Goal: Task Accomplishment & Management: Manage account settings

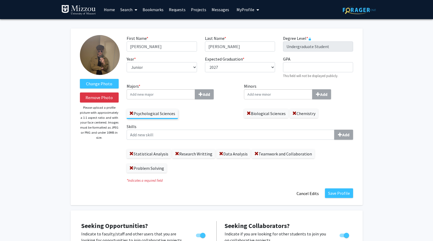
select select "junior"
select select "2027"
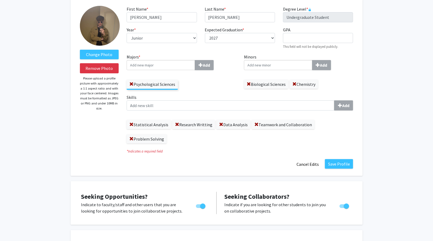
scroll to position [30, 0]
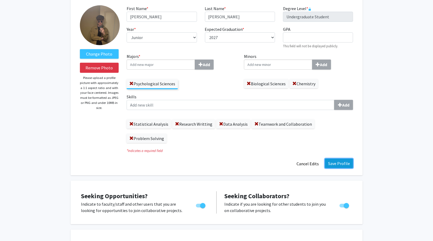
click at [349, 158] on button "Save Profile" at bounding box center [339, 163] width 28 height 10
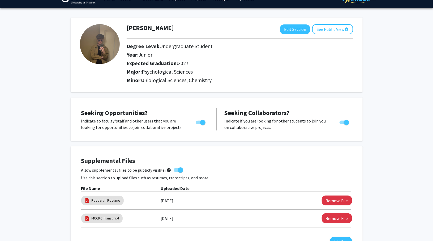
scroll to position [0, 0]
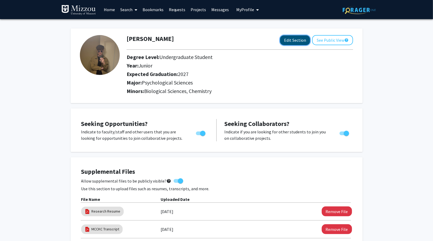
click at [282, 38] on button "Edit Section" at bounding box center [295, 40] width 30 height 10
select select "junior"
select select "2027"
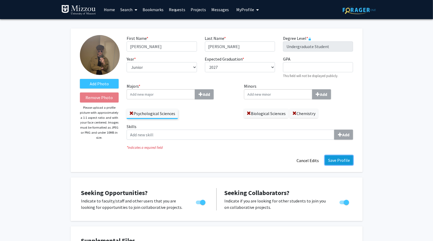
click at [345, 162] on button "Save Profile" at bounding box center [339, 160] width 28 height 10
